Goal: Task Accomplishment & Management: Use online tool/utility

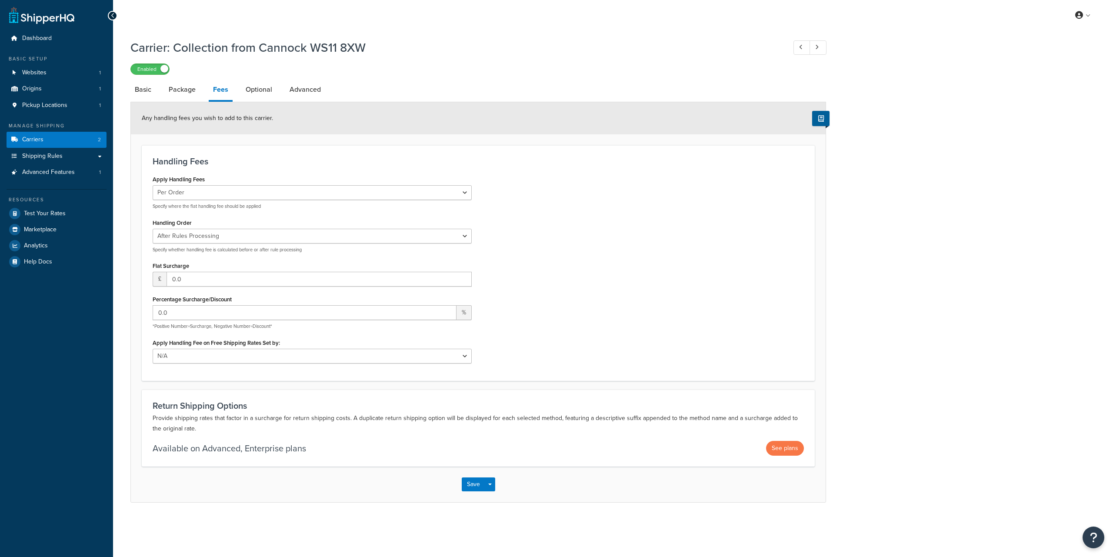
select select "AFTER"
click at [50, 160] on span "Shipping Rules" at bounding box center [42, 156] width 40 height 7
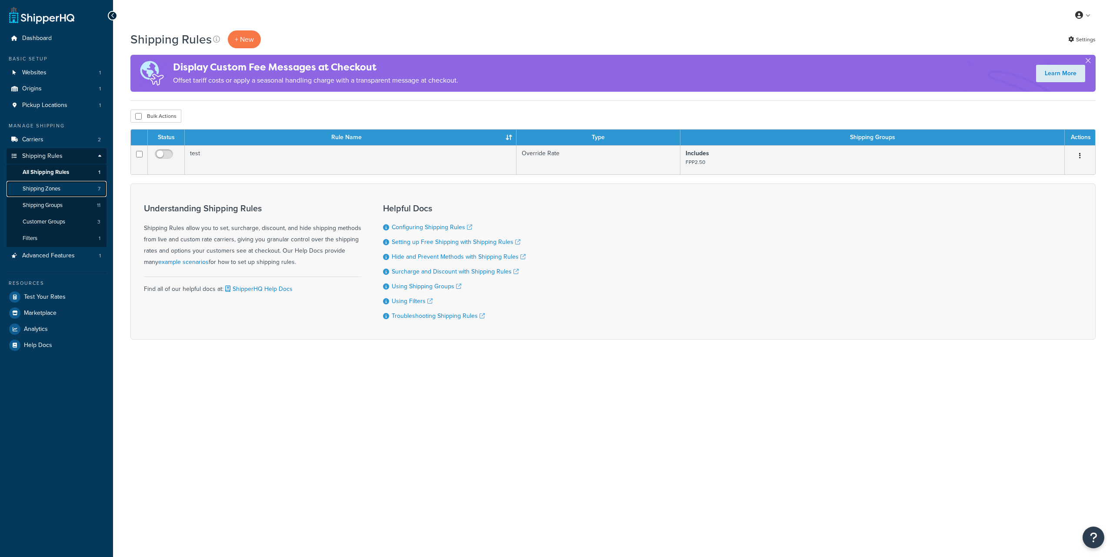
click at [63, 186] on link "Shipping Zones 7" at bounding box center [57, 189] width 100 height 16
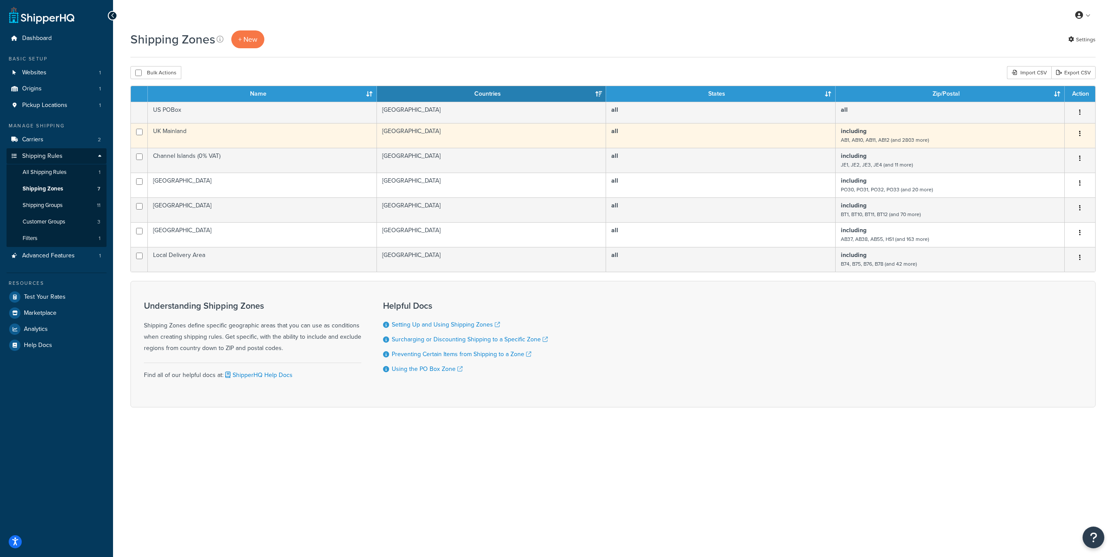
click at [230, 134] on td "UK Mainland" at bounding box center [262, 135] width 229 height 25
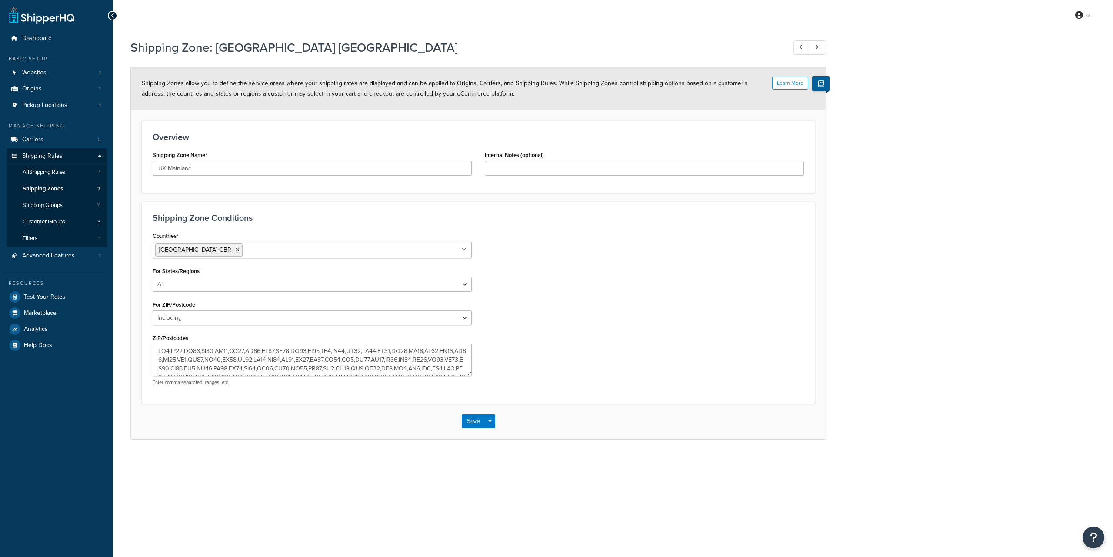
select select "including"
paste textarea "AB10 AB11 AB12 AB13 AB14 AB15 AB16 AB17 AB18 AB19 AB2 AB20 AB21 AB22 AB23 AB24 …"
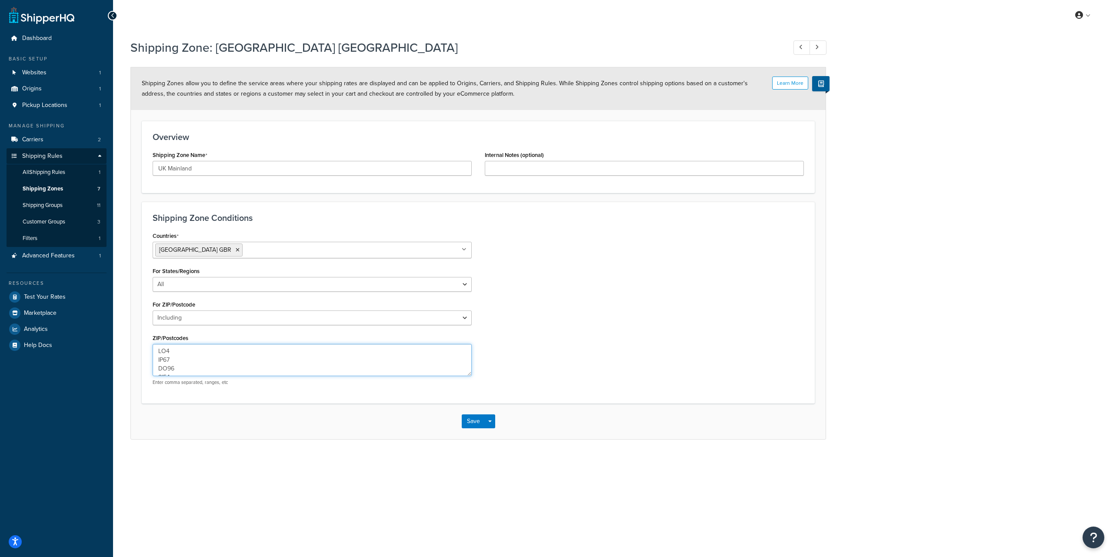
scroll to position [24021, 0]
click at [229, 359] on textarea "ZIP/Postcodes" at bounding box center [312, 360] width 319 height 32
paste textarea ",AB10,AB11,AB12,AB13,AB14,AB15,AB16,AB17,AB18,AB19,AB2,AB20,AB21,AB22,AB23,AB24…"
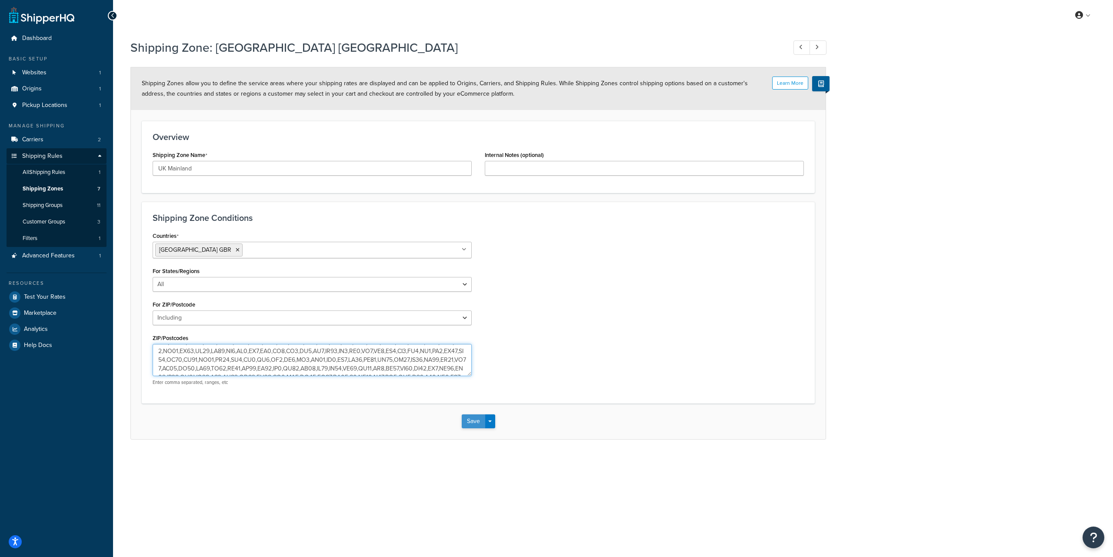
type textarea "AB1,AB10,AB11,AB12,AB13,AB14,AB15,AB16,AB17,AB18,AB19,AB2,AB20,AB21,AB22,AB23,A…"
click at [476, 418] on button "Save" at bounding box center [473, 421] width 23 height 14
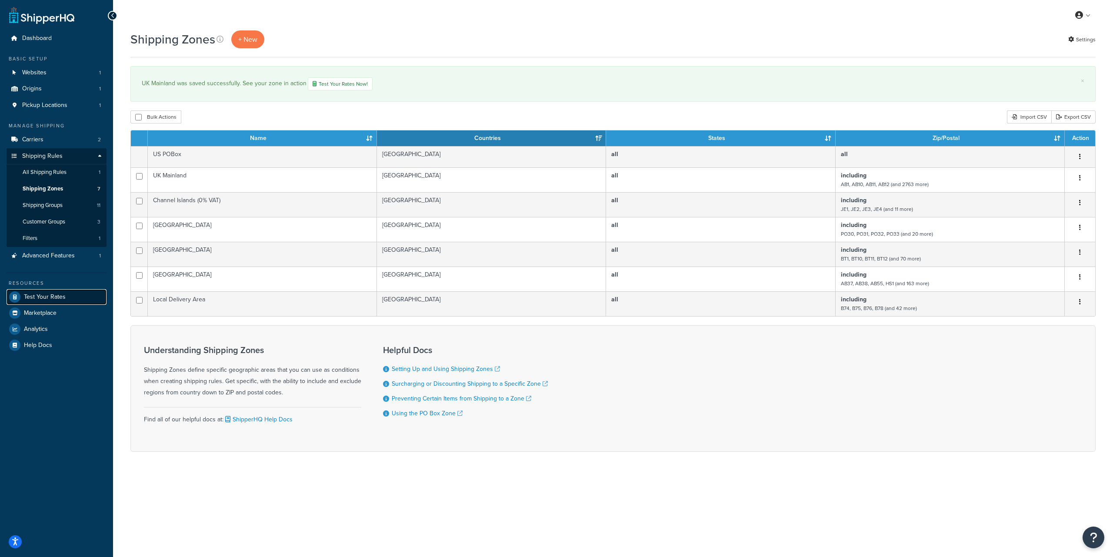
click at [56, 293] on span "Test Your Rates" at bounding box center [45, 296] width 42 height 7
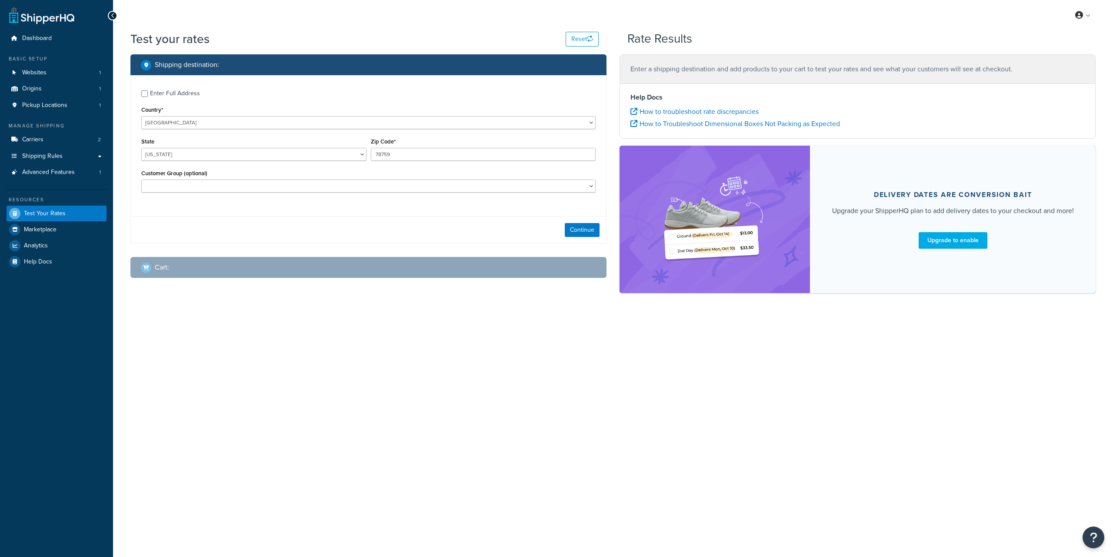
select select "[GEOGRAPHIC_DATA]"
click at [141, 116] on select "United States United Kingdom Afghanistan Åland Islands Albania Algeria American…" at bounding box center [368, 122] width 454 height 13
select select "GB"
click option "[GEOGRAPHIC_DATA]" at bounding box center [0, 0] width 0 height 0
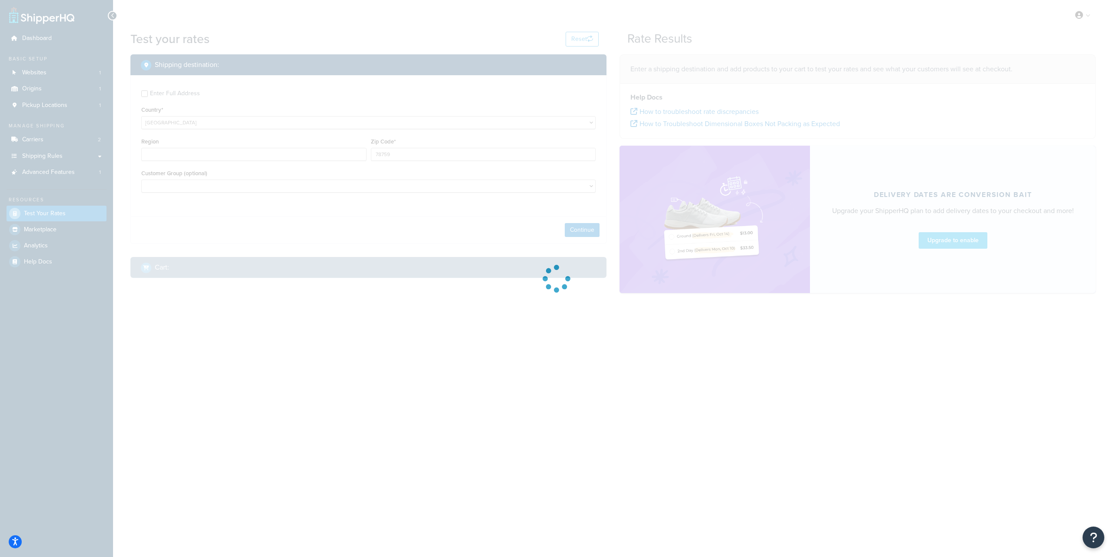
type input "TX"
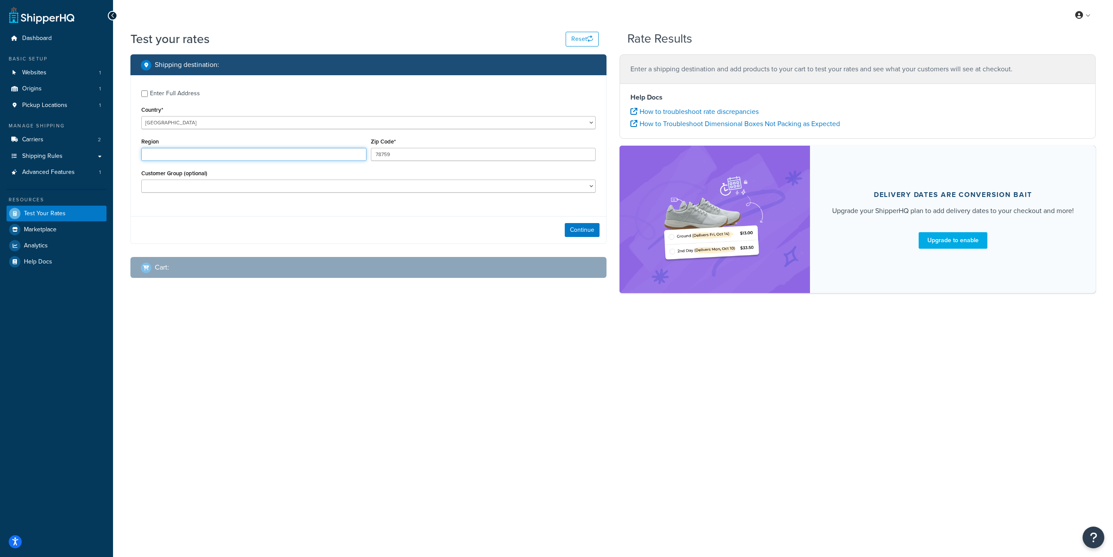
click at [197, 158] on input "Region" at bounding box center [253, 154] width 225 height 13
click at [419, 160] on input "78759" at bounding box center [483, 154] width 225 height 13
click at [390, 155] on input "WS134BH" at bounding box center [483, 154] width 225 height 13
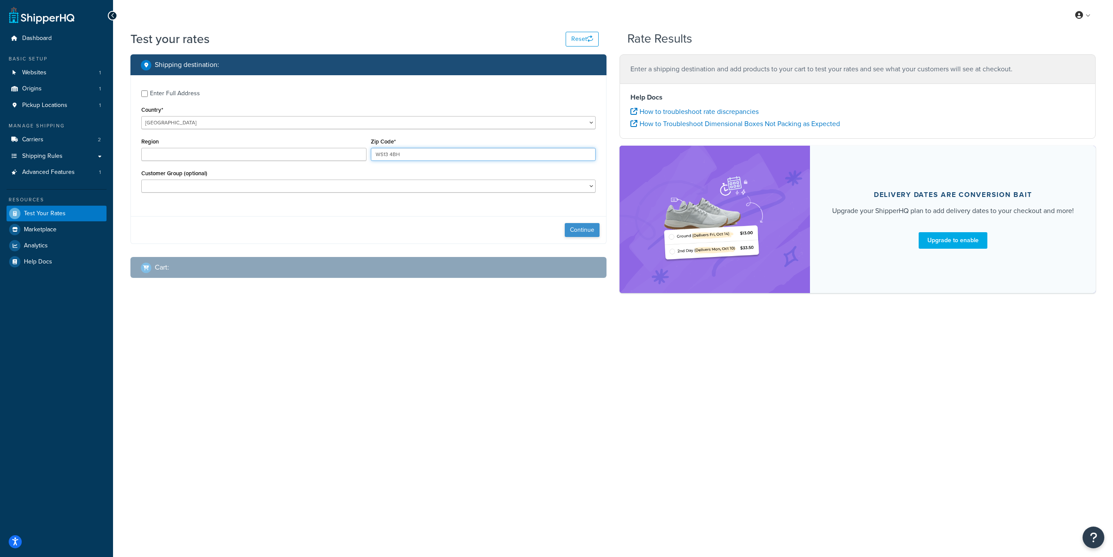
type input "WS13 4BH"
click at [572, 231] on button "Continue" at bounding box center [582, 230] width 35 height 14
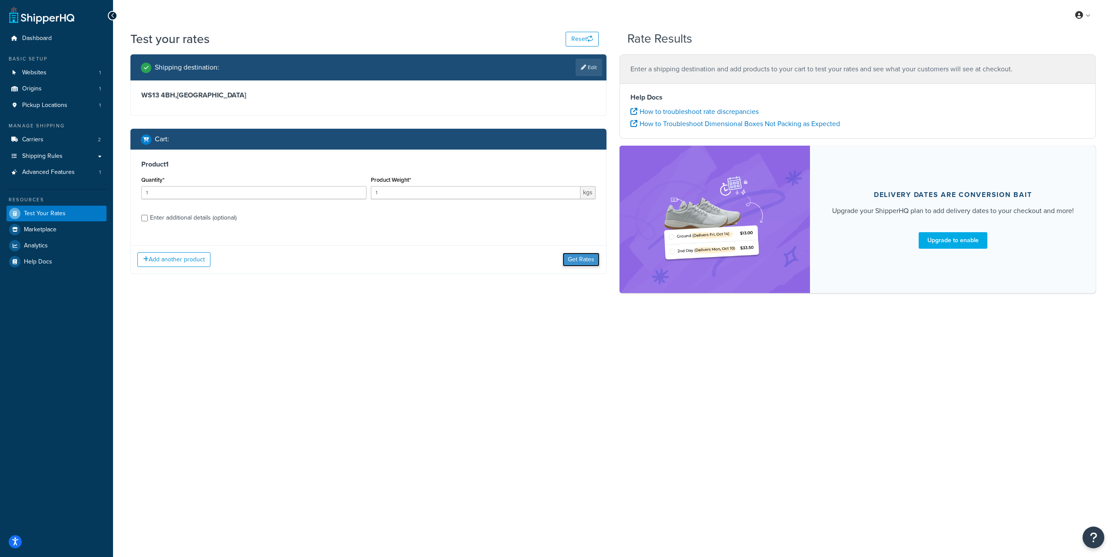
click at [580, 261] on button "Get Rates" at bounding box center [580, 259] width 37 height 14
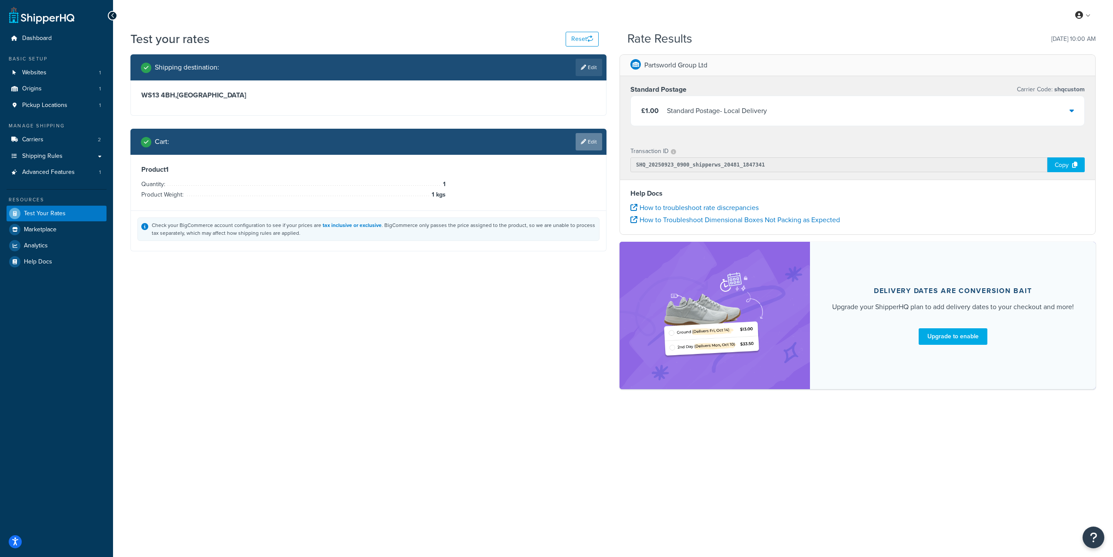
click at [591, 144] on link "Edit" at bounding box center [588, 141] width 27 height 17
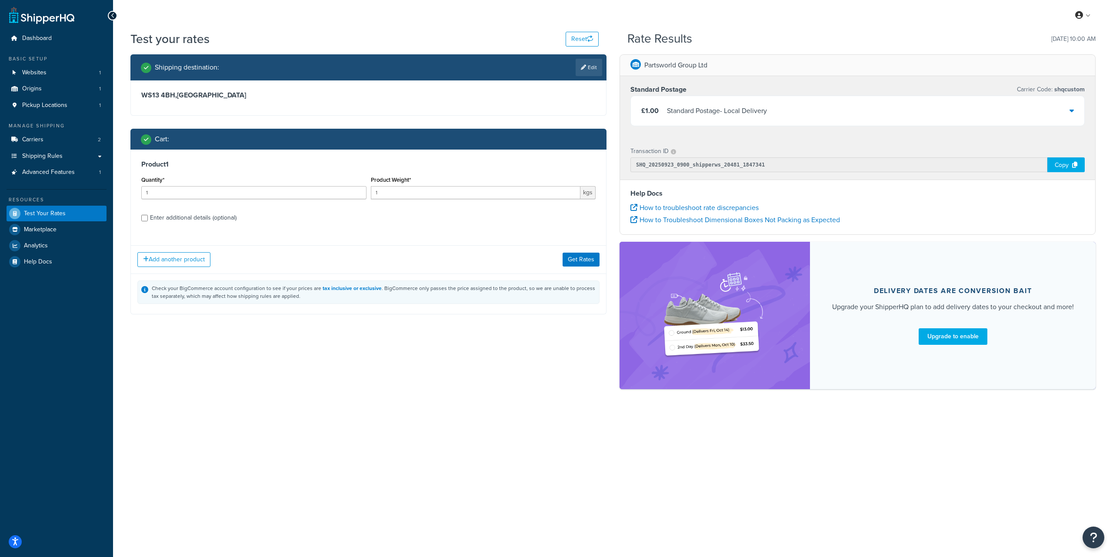
click at [185, 219] on div "Enter additional details (optional)" at bounding box center [193, 218] width 86 height 12
click at [148, 219] on input "Enter additional details (optional)" at bounding box center [144, 218] width 7 height 7
checkbox input "true"
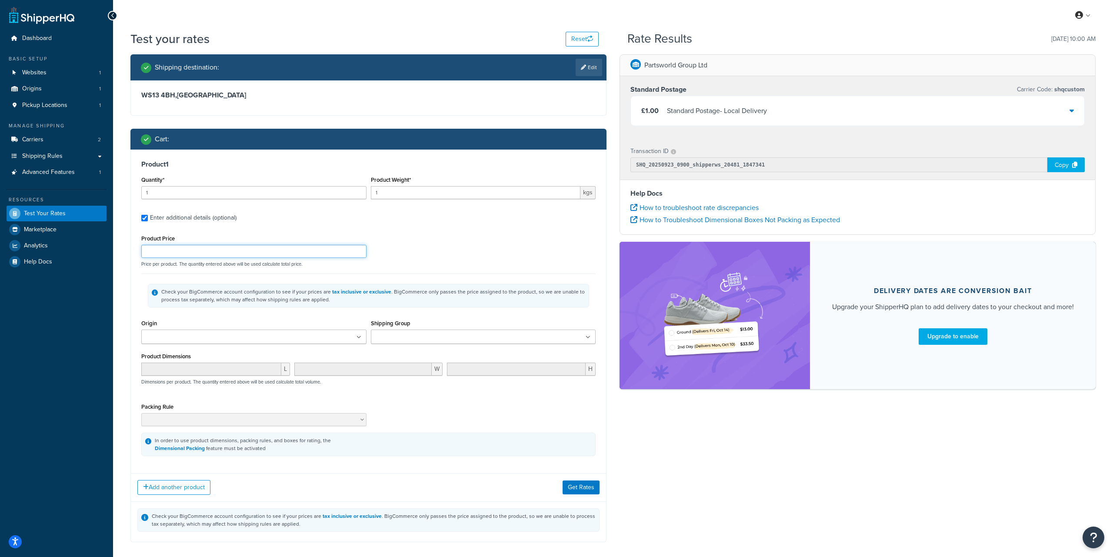
click at [266, 251] on input "Product Price" at bounding box center [253, 251] width 225 height 13
click at [433, 337] on input "Shipping Group" at bounding box center [411, 337] width 77 height 10
click at [588, 490] on button "Get Rates" at bounding box center [580, 490] width 37 height 14
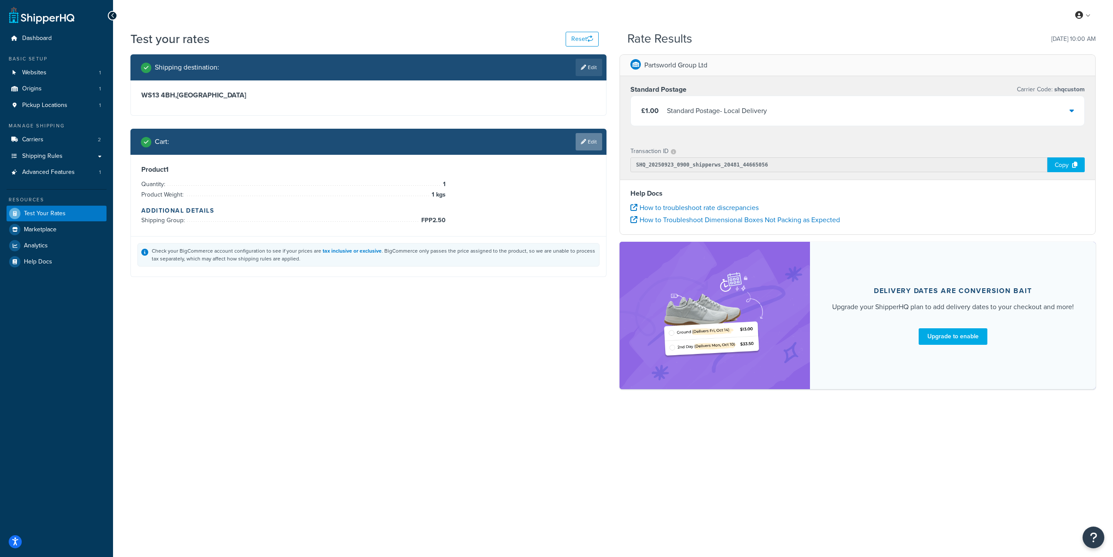
click at [588, 145] on link "Edit" at bounding box center [588, 141] width 27 height 17
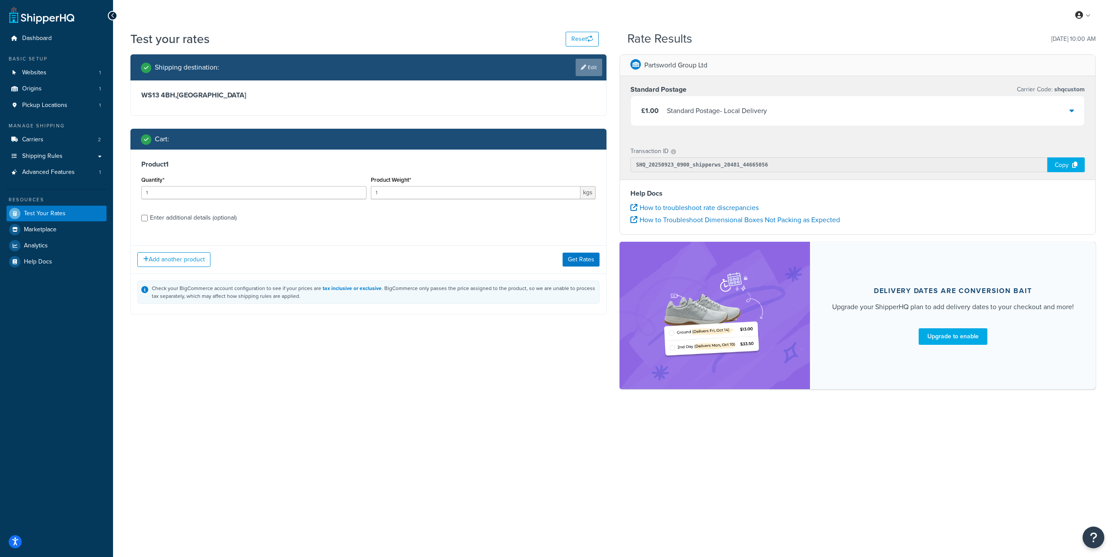
click at [582, 70] on icon at bounding box center [583, 67] width 5 height 5
select select "GB"
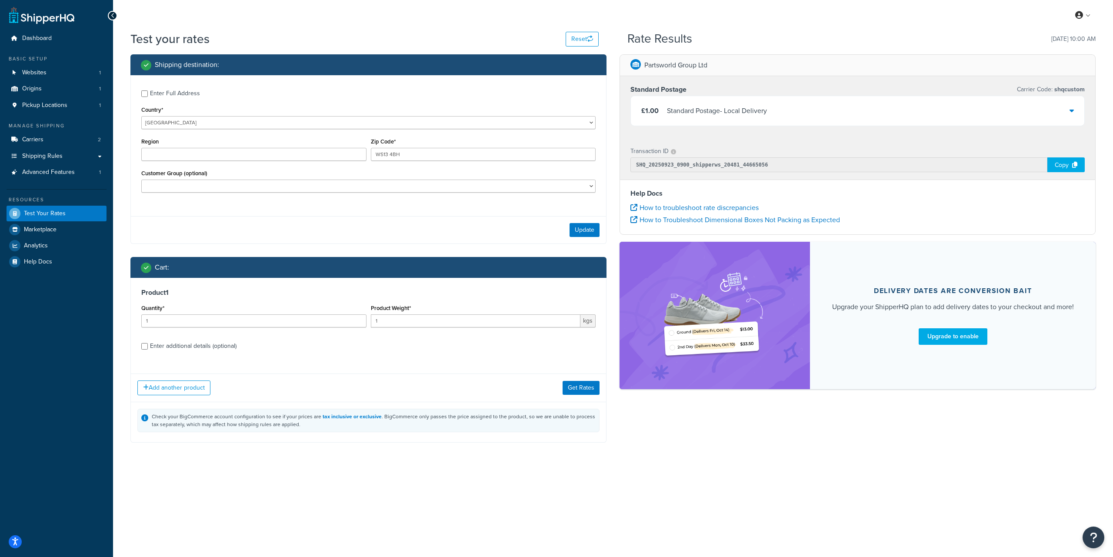
click at [437, 143] on div "Zip Code* WS13 4BH" at bounding box center [483, 148] width 225 height 25
click at [427, 153] on input "WS13 4BH" at bounding box center [483, 154] width 225 height 13
type input "NE32 4HX"
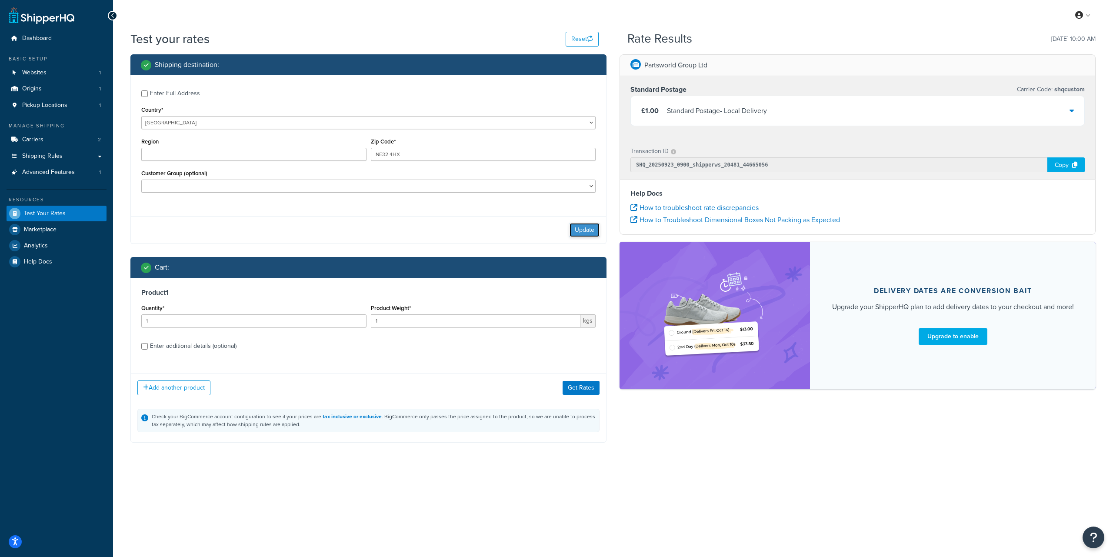
click at [586, 227] on button "Update" at bounding box center [584, 230] width 30 height 14
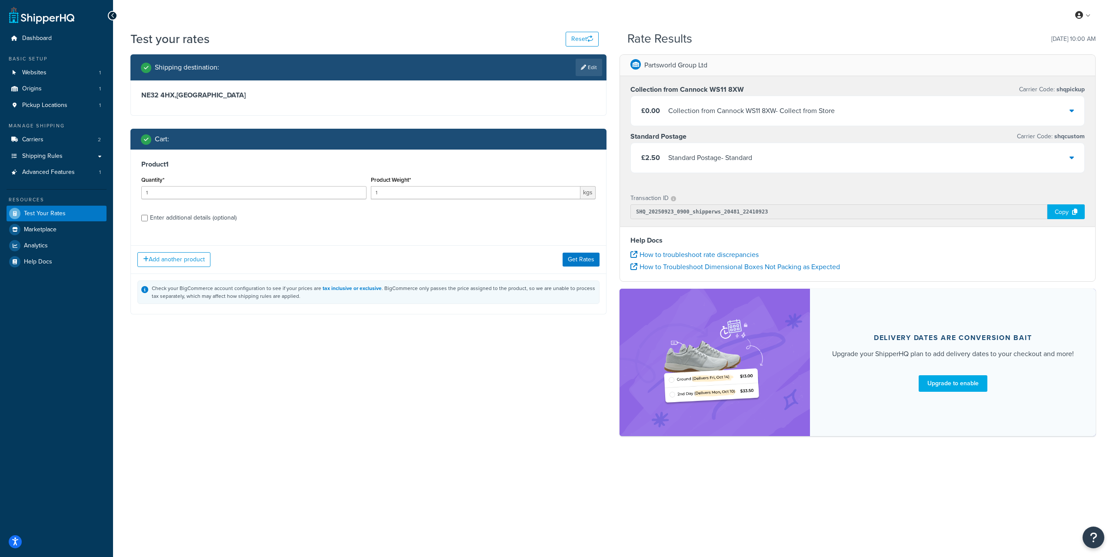
click at [670, 163] on div "Standard Postage - Standard" at bounding box center [710, 158] width 84 height 12
